Goal: Answer question/provide support

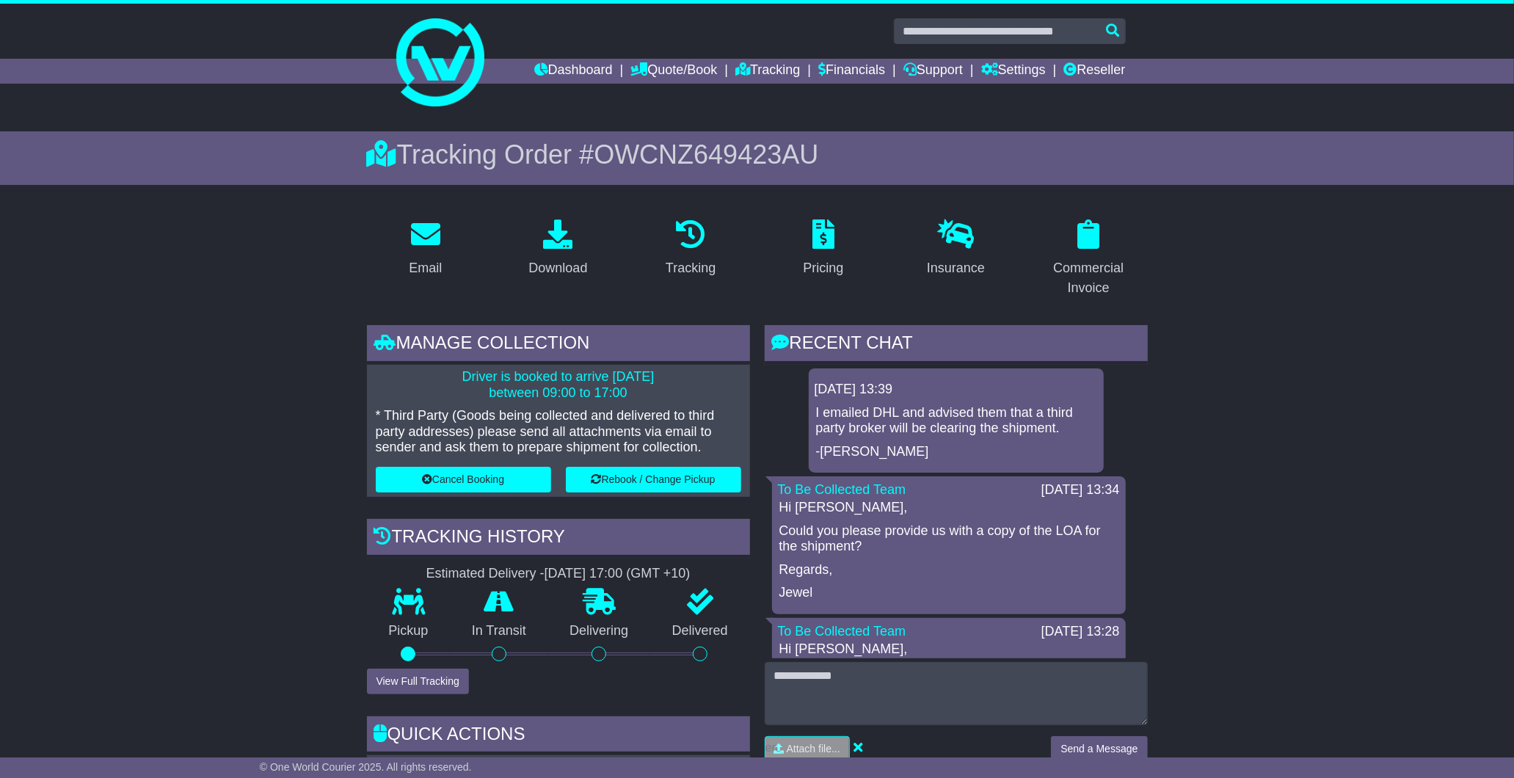
scroll to position [172, 0]
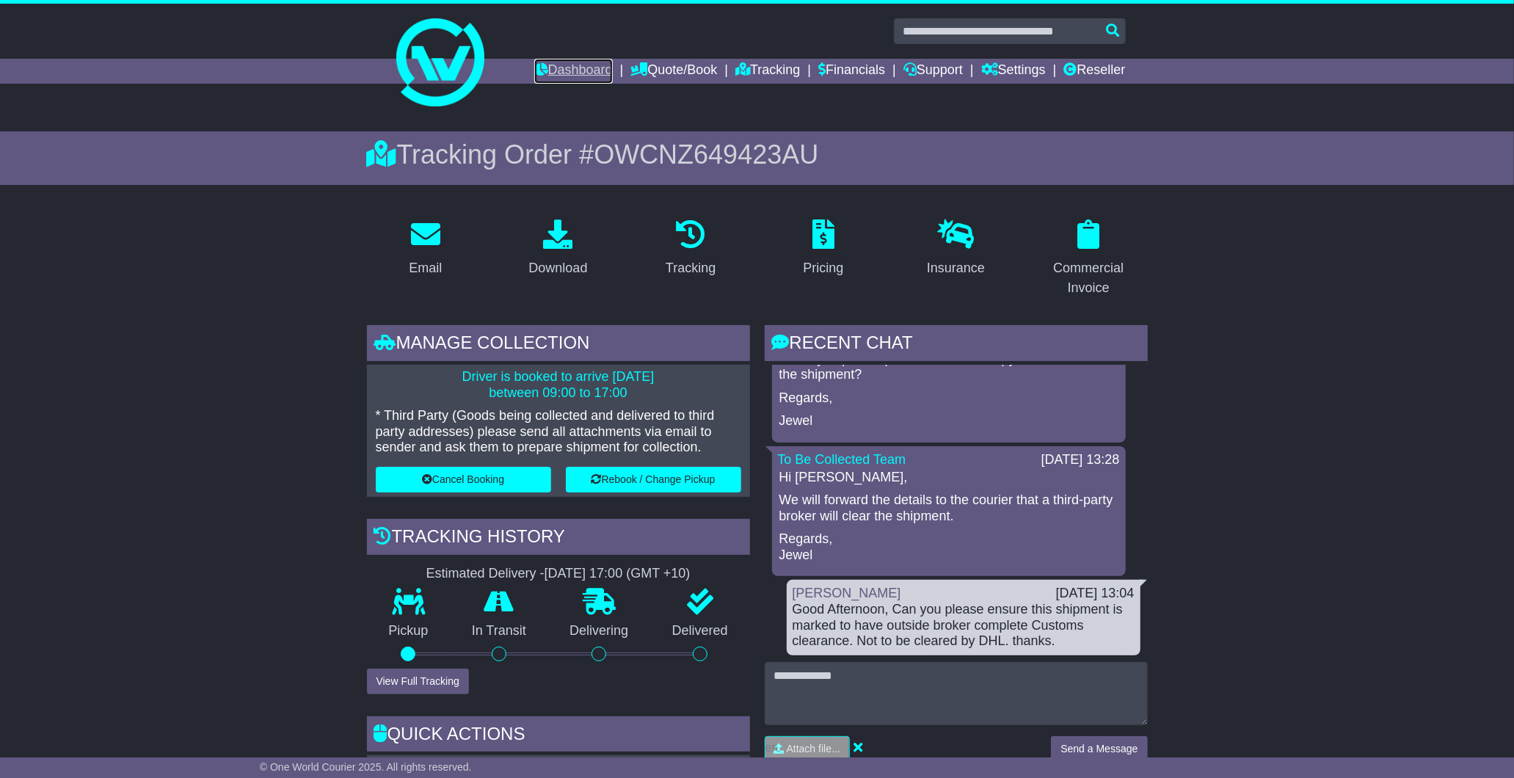
click at [570, 72] on link "Dashboard" at bounding box center [573, 71] width 79 height 25
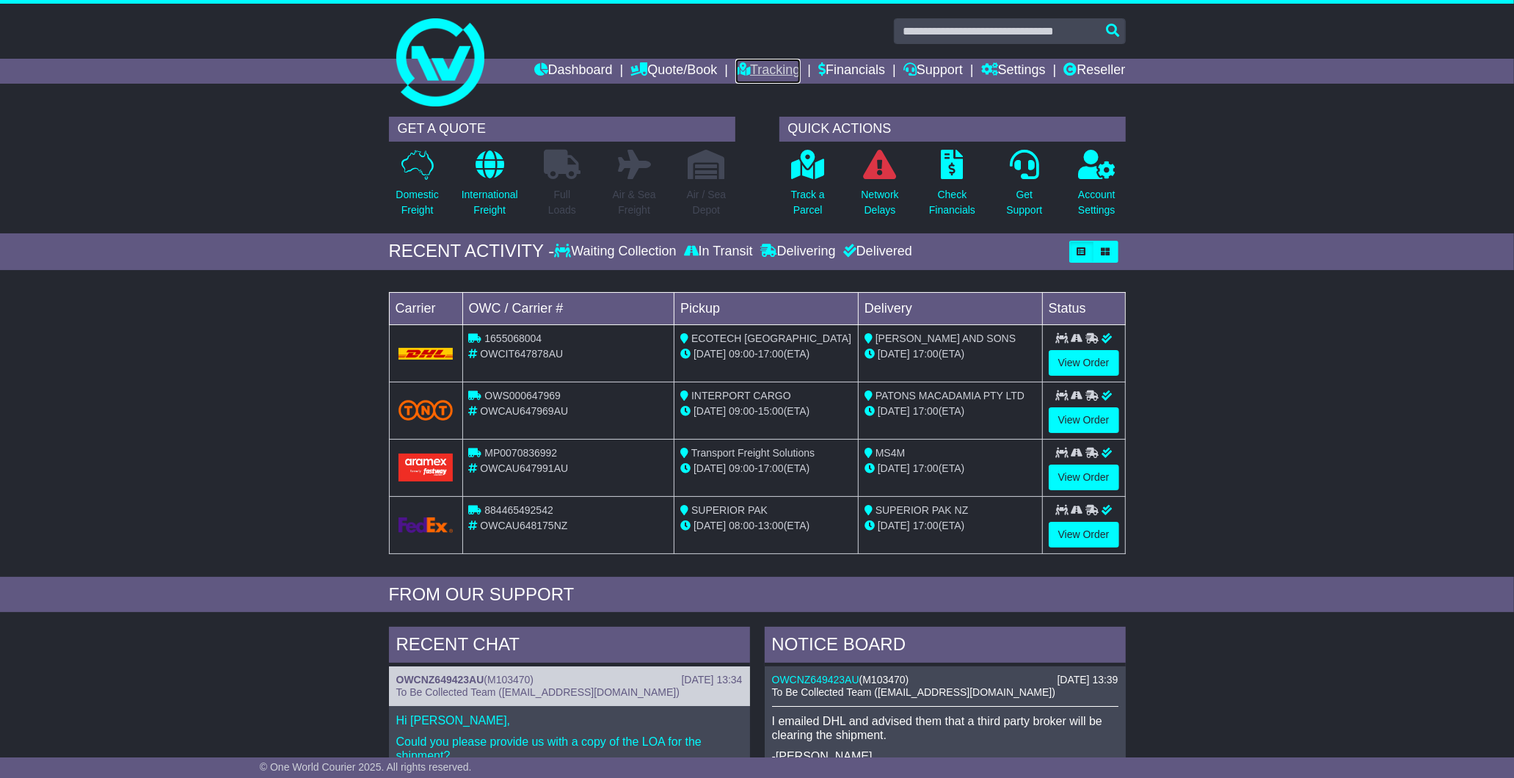
click at [765, 64] on link "Tracking" at bounding box center [767, 71] width 65 height 25
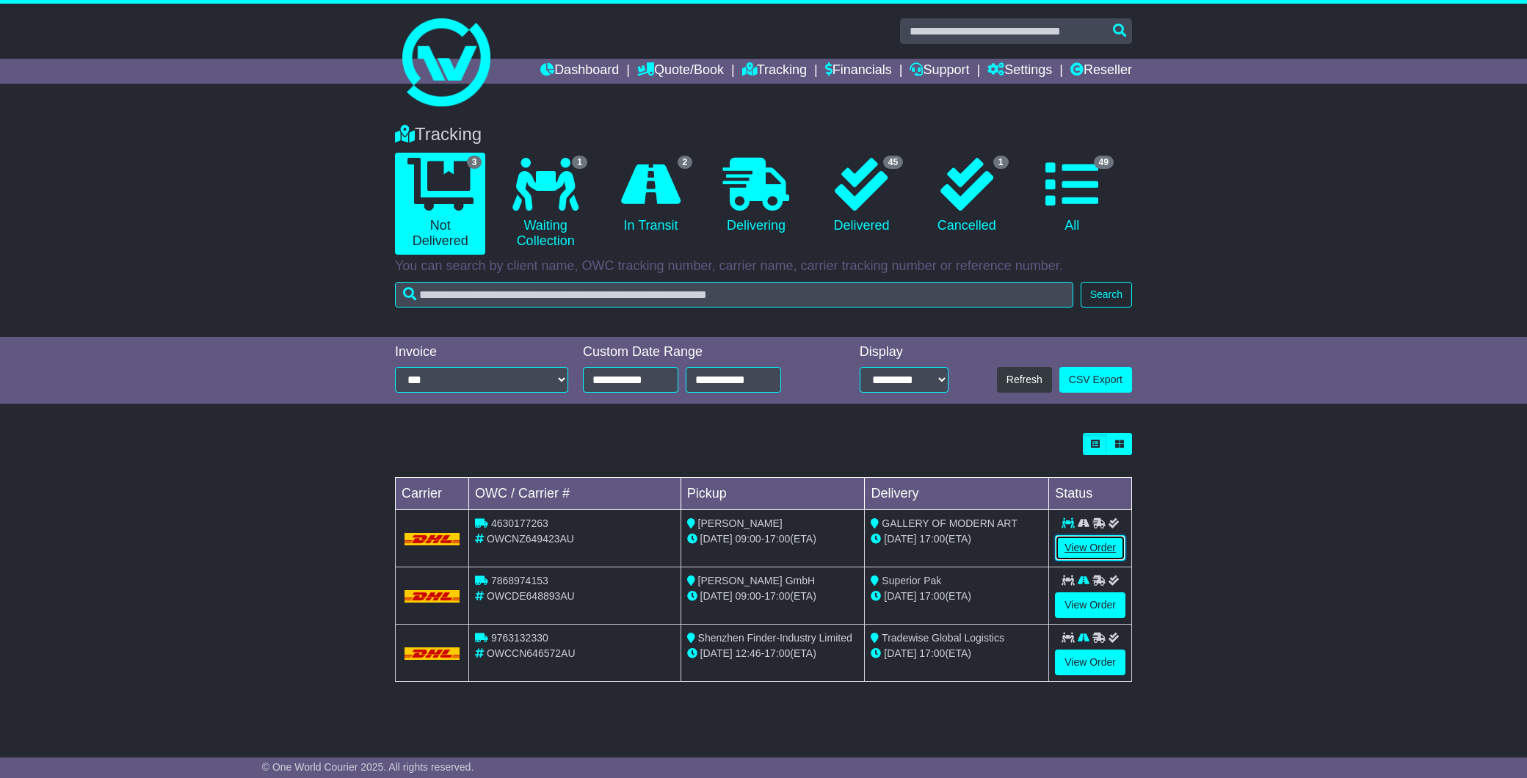
click at [1089, 550] on link "View Order" at bounding box center [1090, 548] width 70 height 26
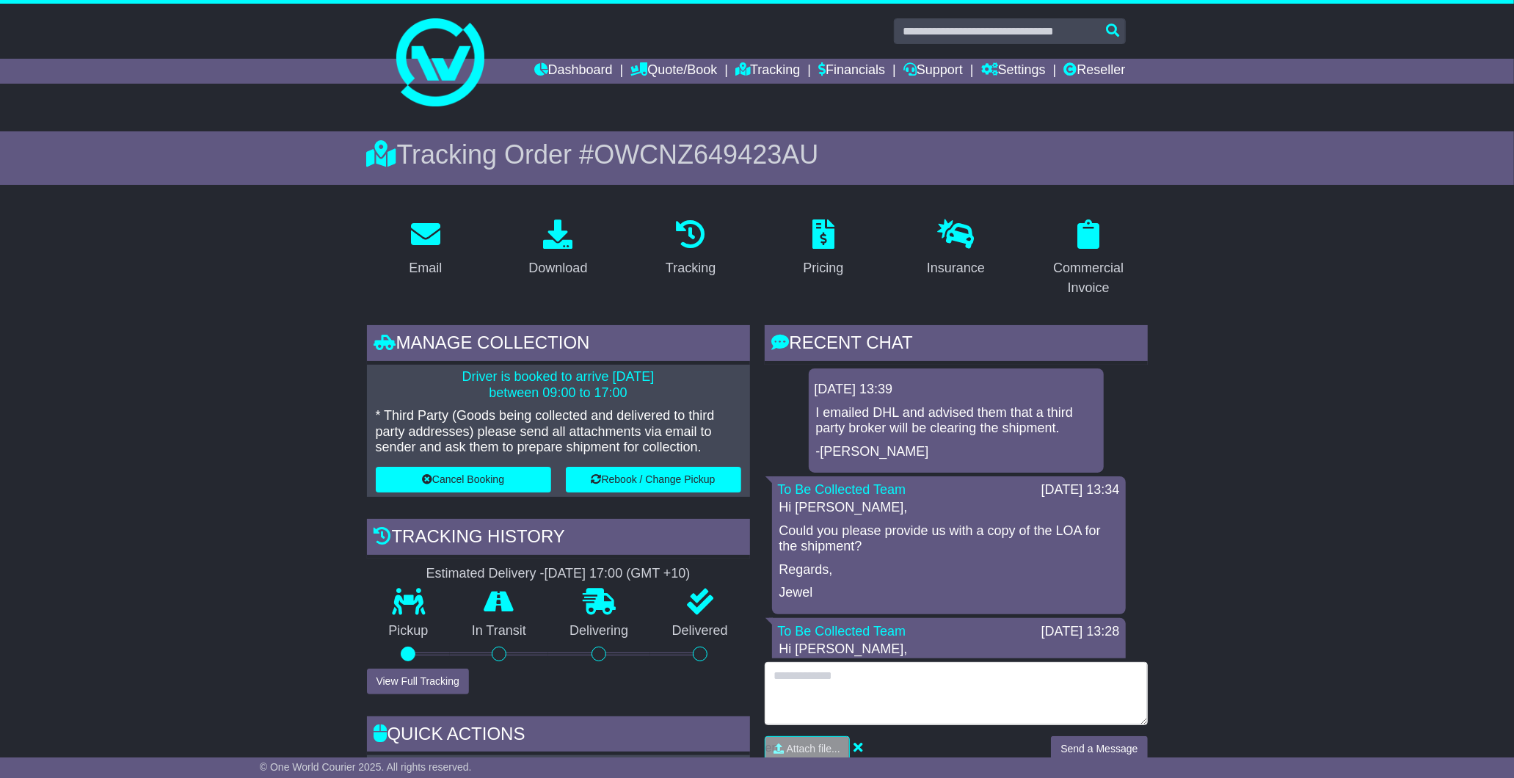
click at [881, 698] on textarea at bounding box center [956, 693] width 383 height 63
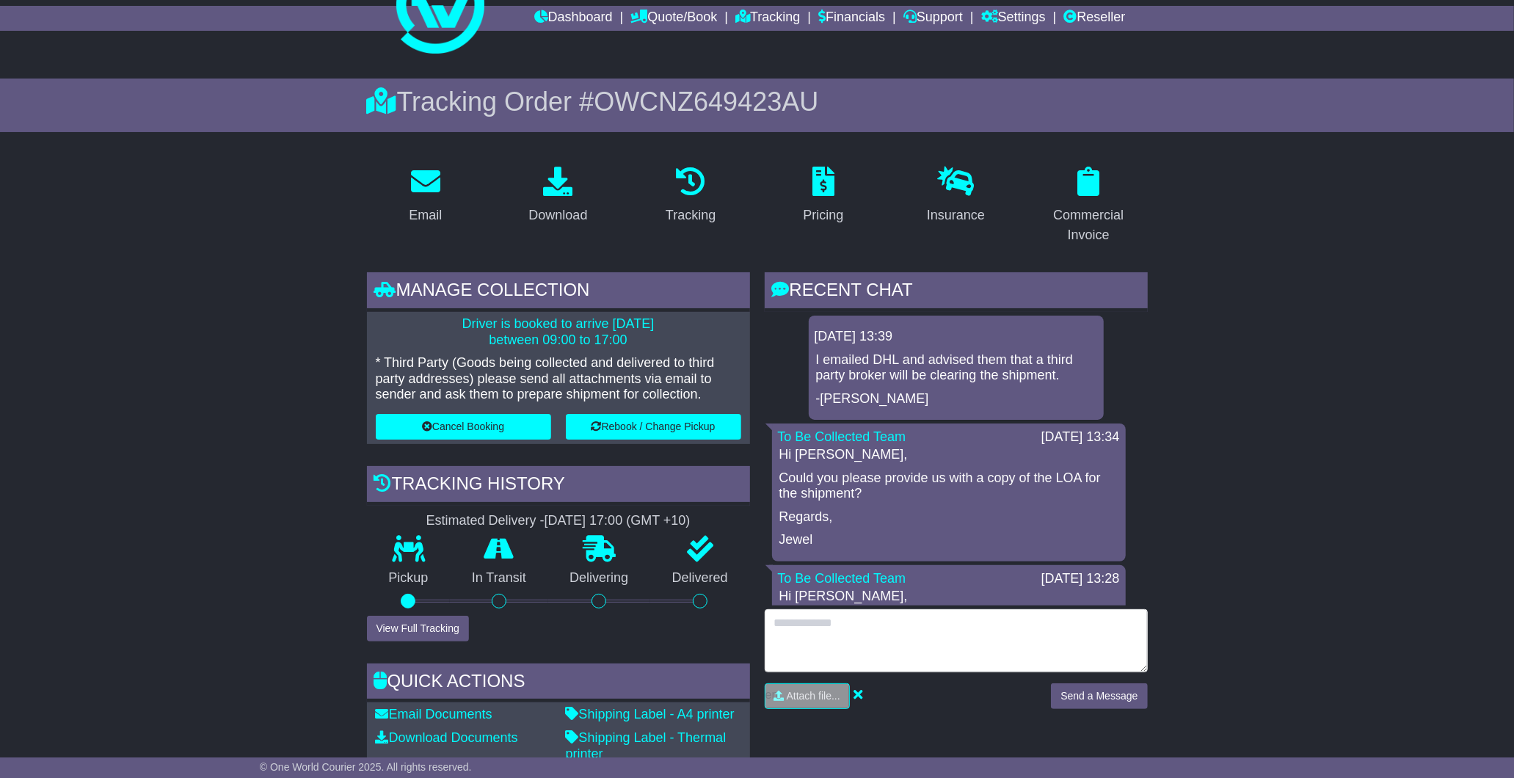
scroll to position [81, 0]
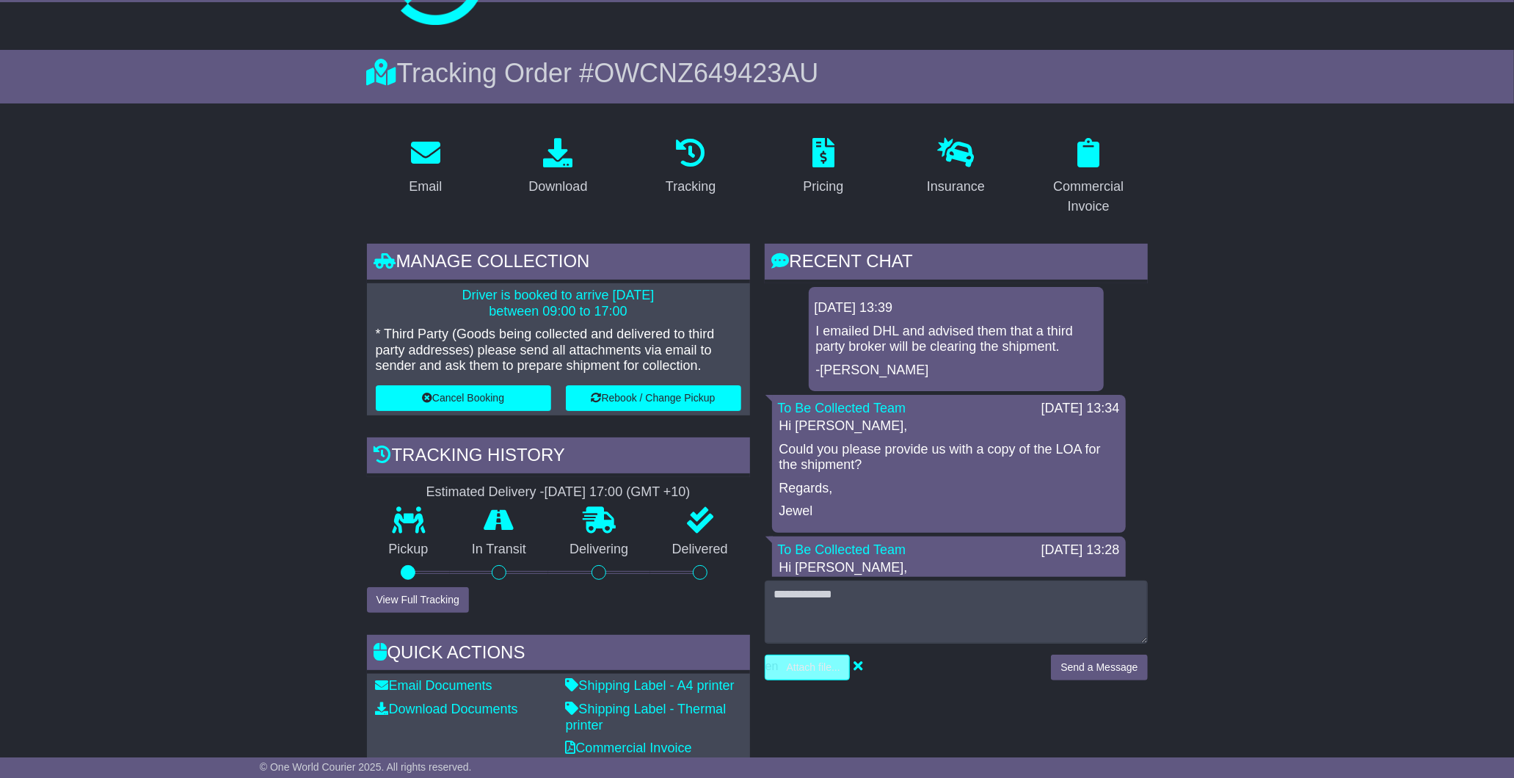
click at [815, 669] on input "file" at bounding box center [738, 667] width 222 height 24
type input "**********"
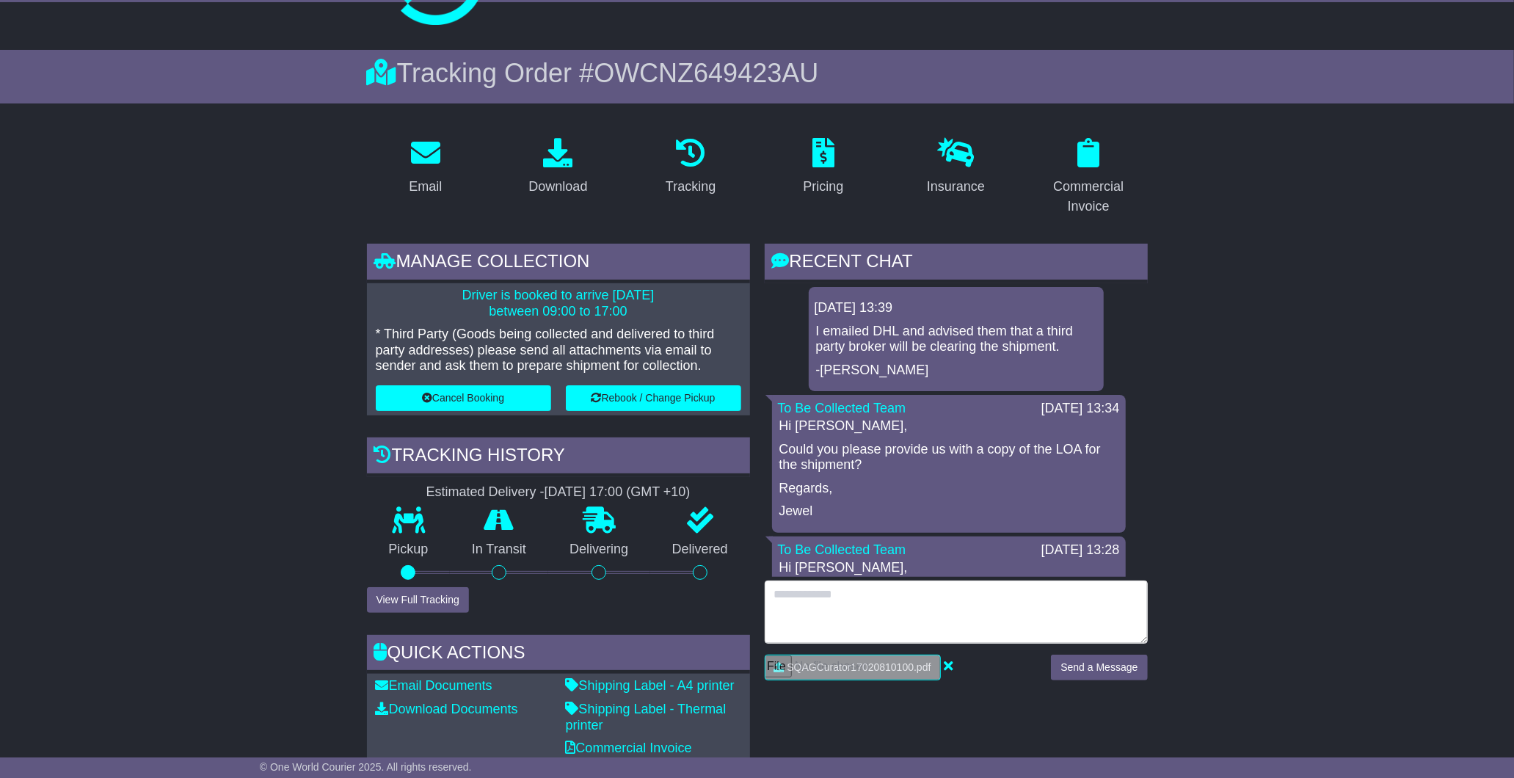
click at [941, 612] on textarea at bounding box center [956, 612] width 383 height 63
type textarea "**********"
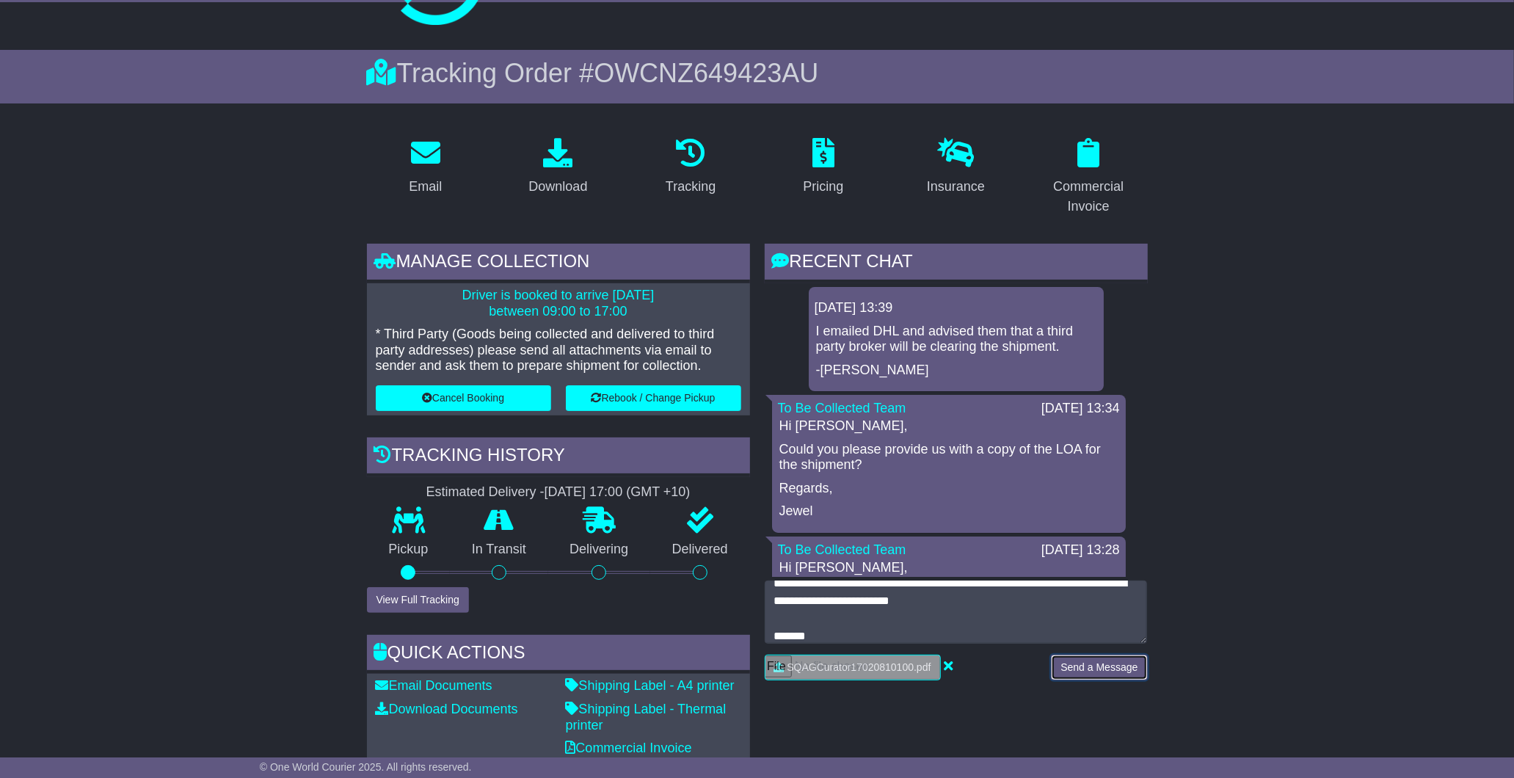
click at [1101, 664] on button "Send a Message" at bounding box center [1099, 668] width 96 height 26
